Goal: Information Seeking & Learning: Find specific fact

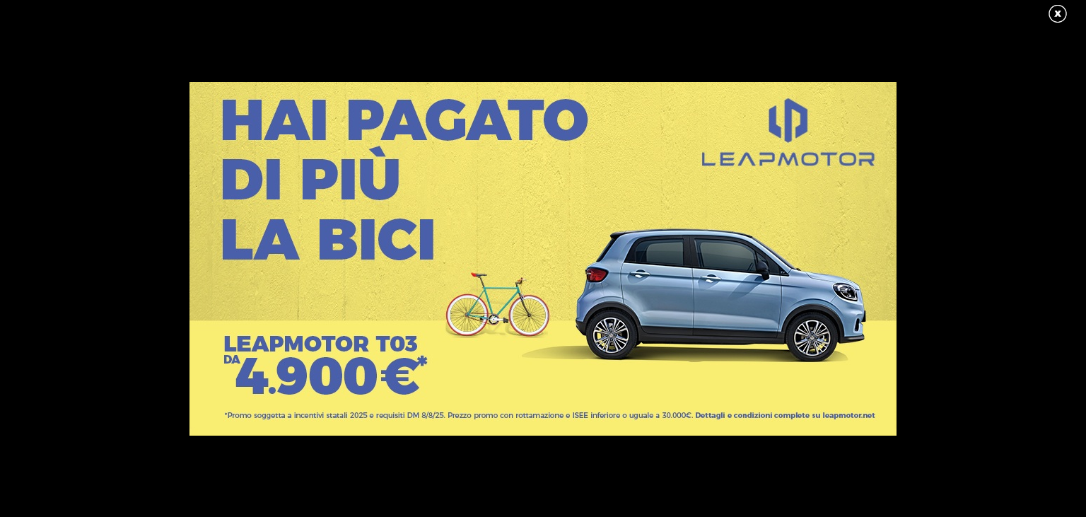
click at [1064, 15] on link at bounding box center [1064, 14] width 35 height 21
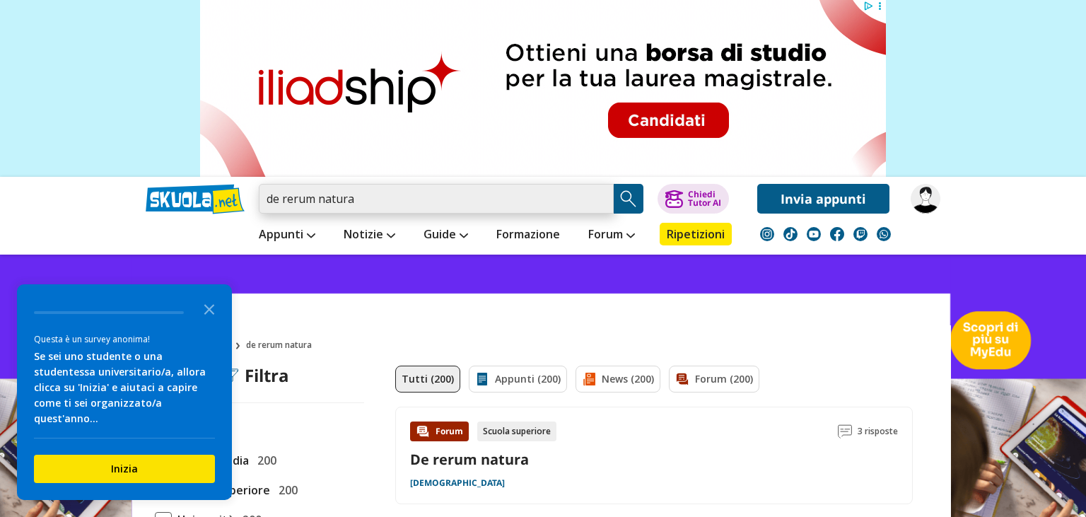
click at [409, 197] on input "de rerum natura" at bounding box center [436, 199] width 355 height 30
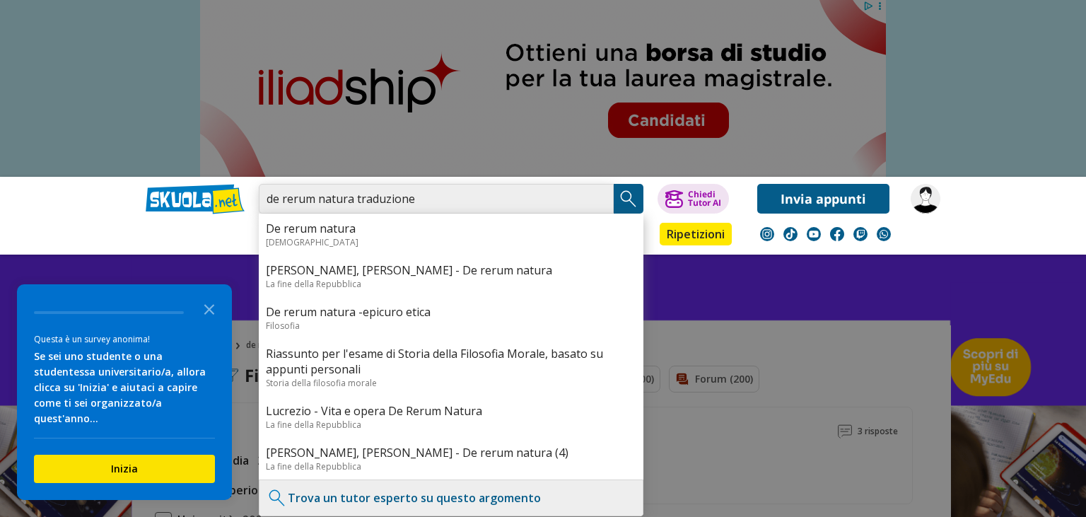
type input "de rerum natura traduzione"
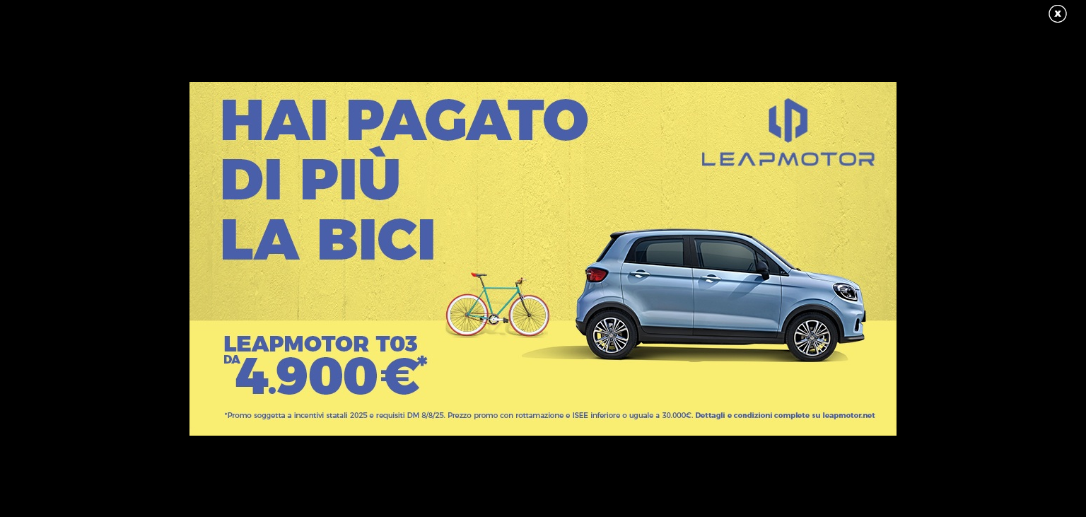
click at [1051, 13] on link at bounding box center [1064, 14] width 35 height 21
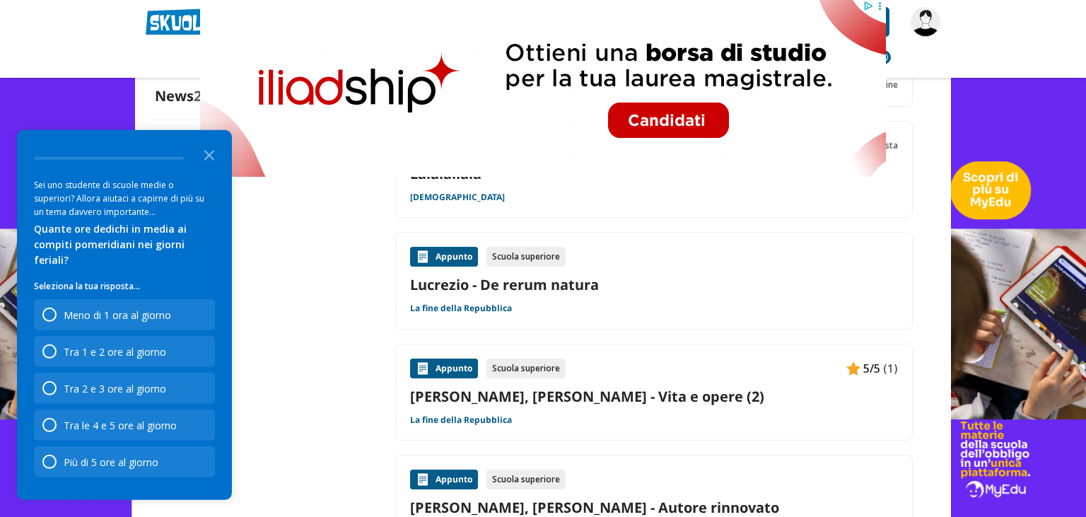
scroll to position [1422, 0]
